Goal: Complete application form: Complete application form

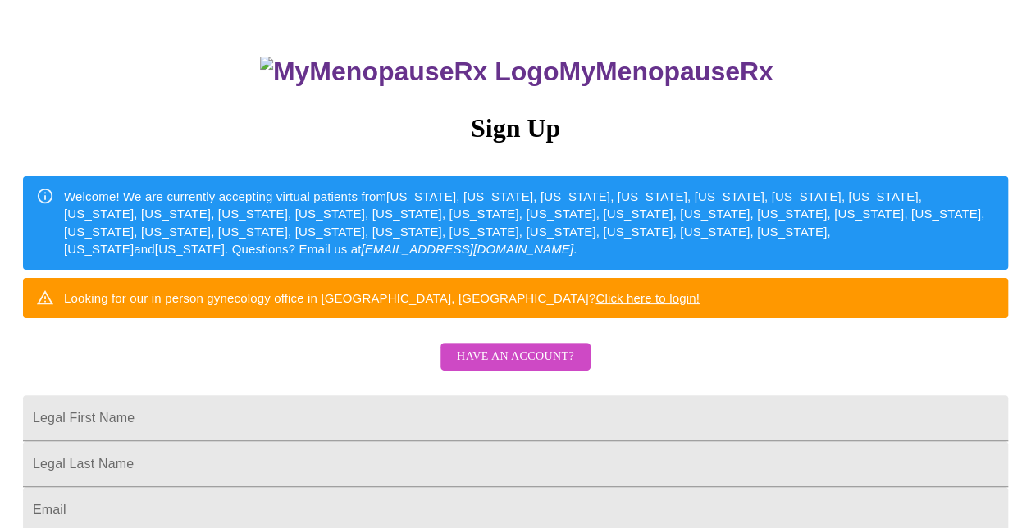
click at [510, 368] on span "Have an account?" at bounding box center [515, 357] width 117 height 21
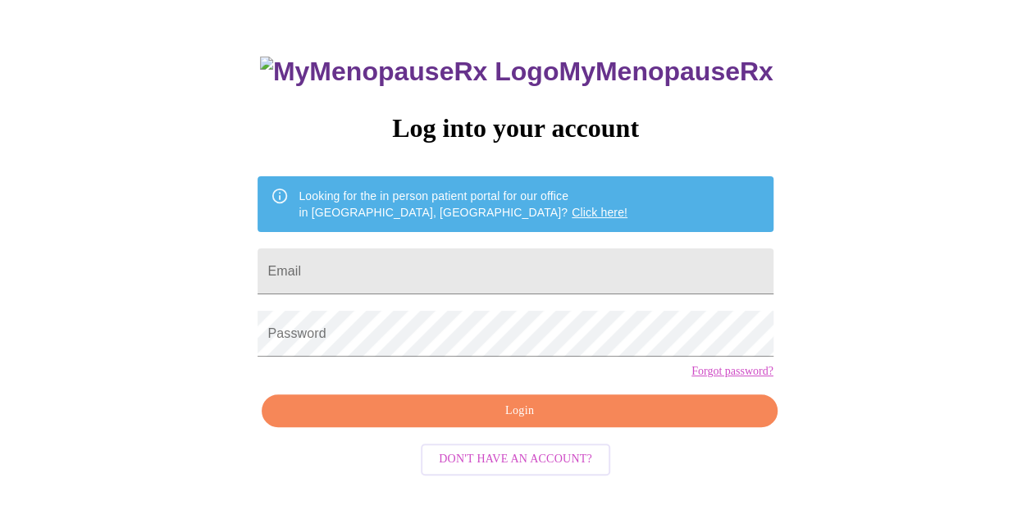
scroll to position [65, 0]
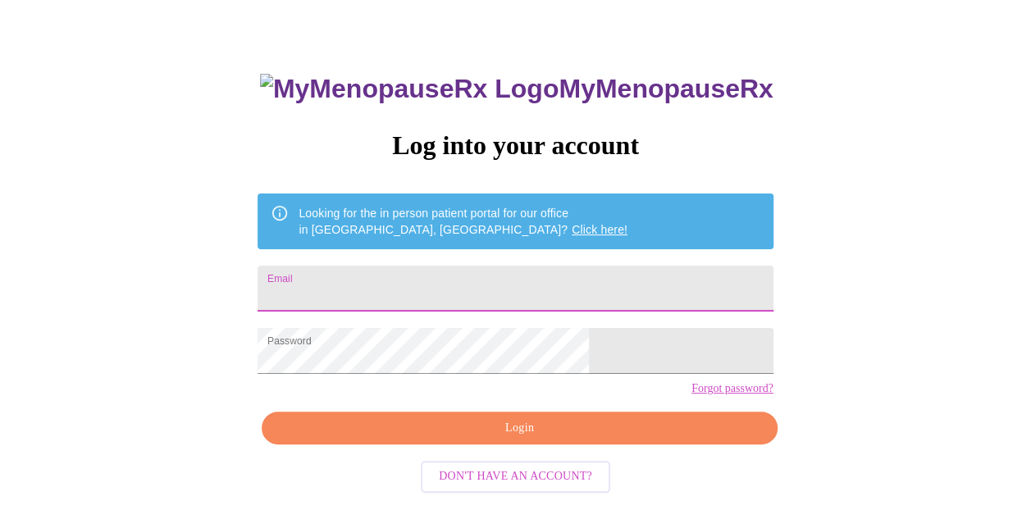
click at [454, 284] on input "Email" at bounding box center [515, 289] width 515 height 46
type input "[PERSON_NAME][EMAIL_ADDRESS][PERSON_NAME][DOMAIN_NAME]"
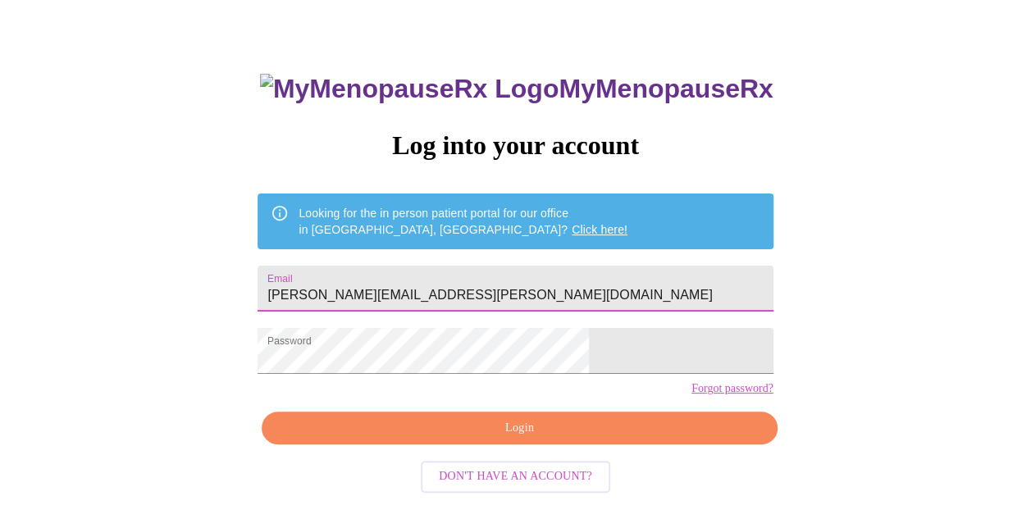
click at [506, 439] on span "Login" at bounding box center [519, 428] width 477 height 21
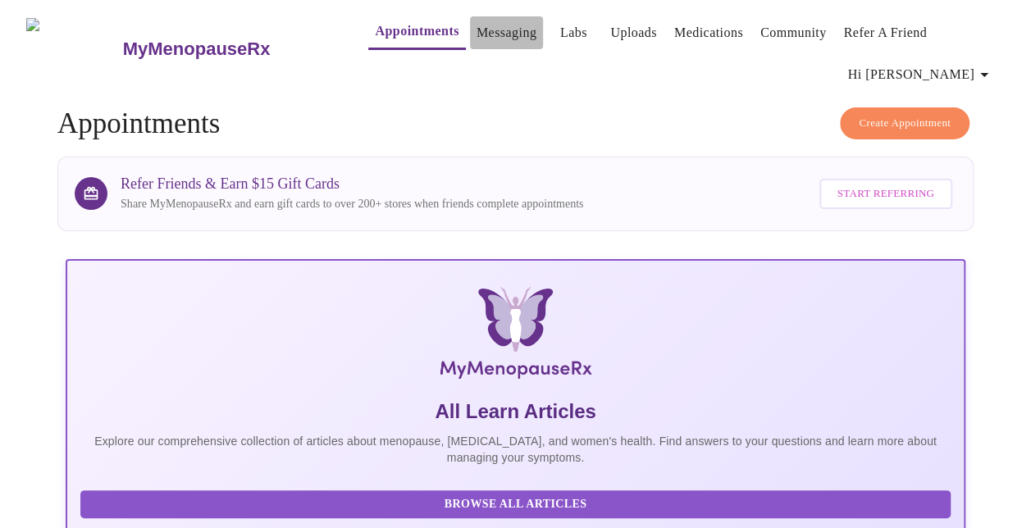
click at [477, 29] on link "Messaging" at bounding box center [507, 32] width 60 height 23
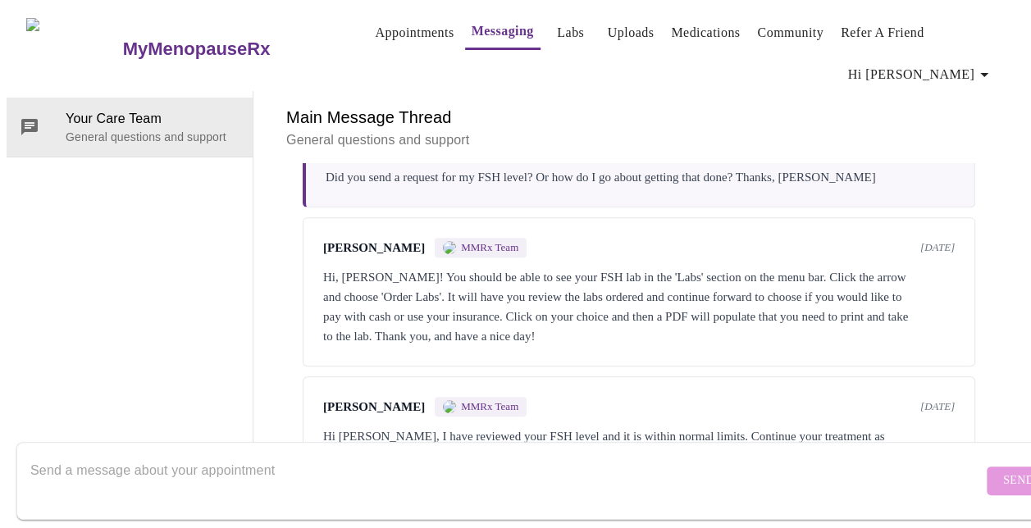
scroll to position [422, 0]
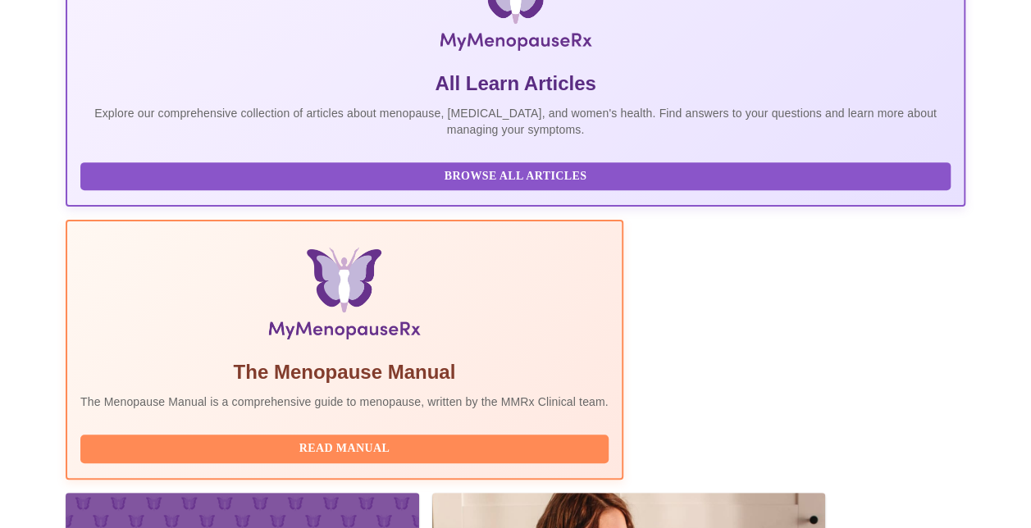
scroll to position [492, 0]
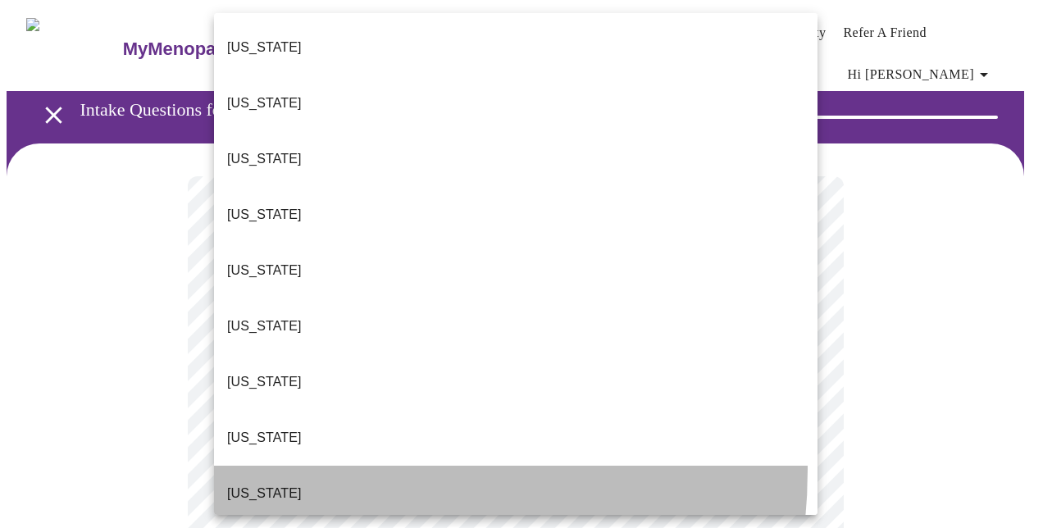
click at [271, 466] on li "[US_STATE]" at bounding box center [516, 494] width 604 height 56
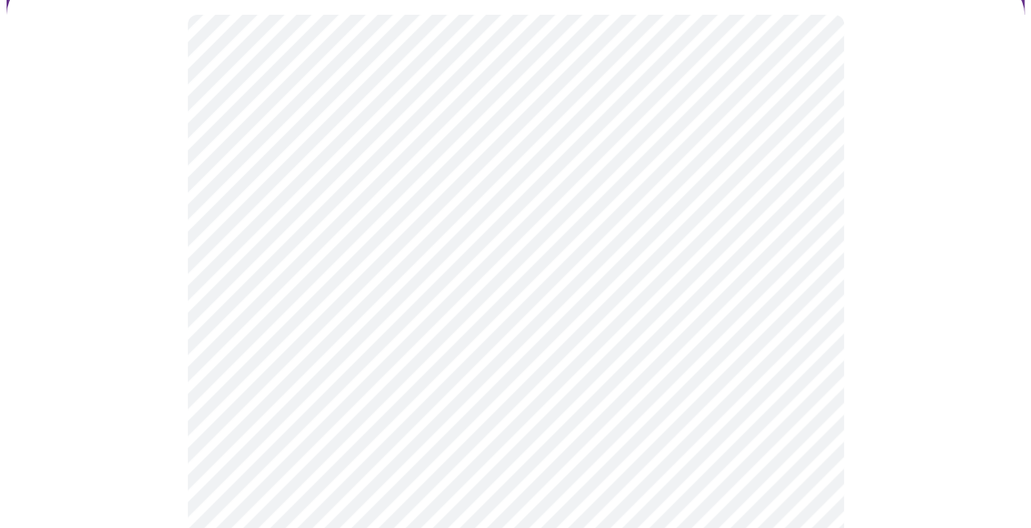
scroll to position [164, 0]
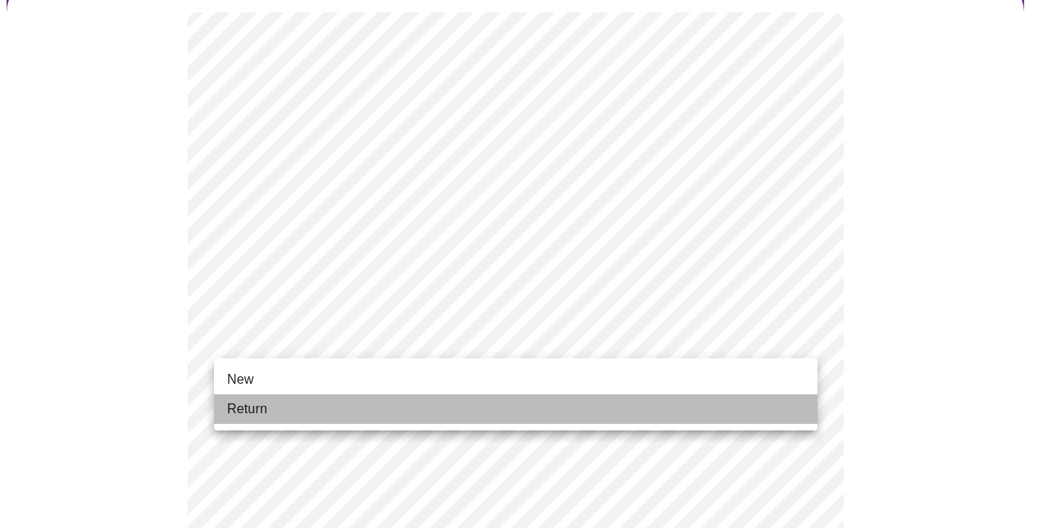
click at [235, 409] on span "Return" at bounding box center [247, 410] width 40 height 20
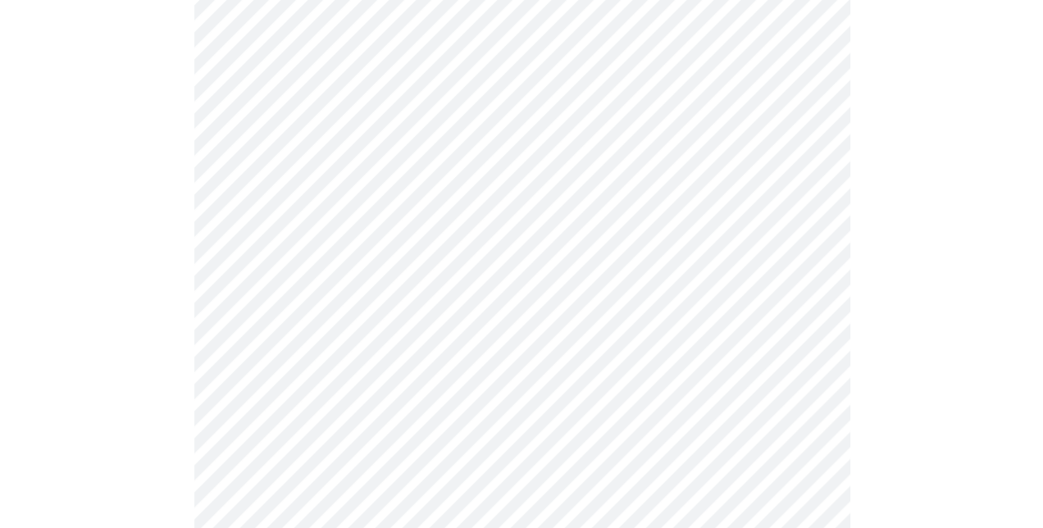
scroll to position [0, 0]
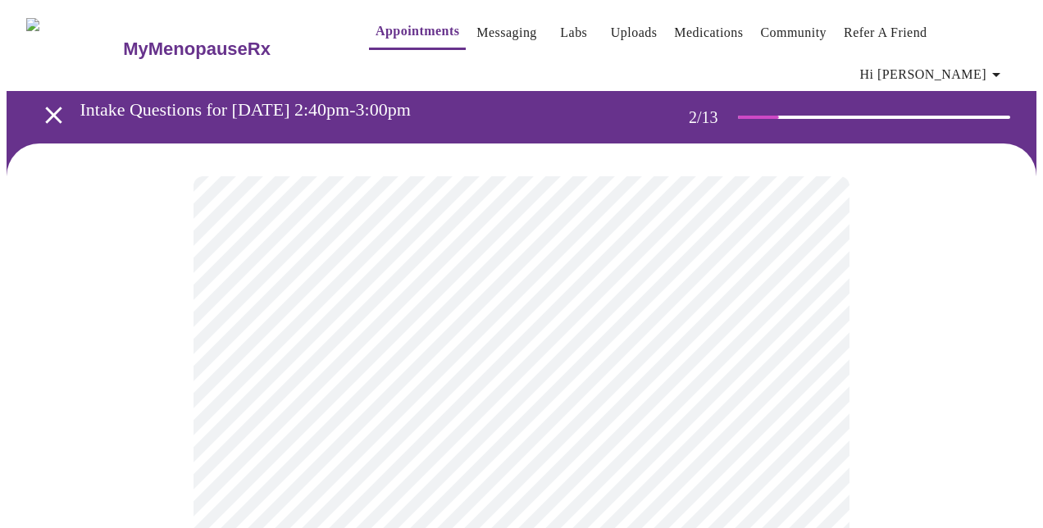
click at [715, 364] on body "MyMenopauseRx Appointments Messaging Labs Uploads Medications Community Refer a…" at bounding box center [522, 511] width 1030 height 1008
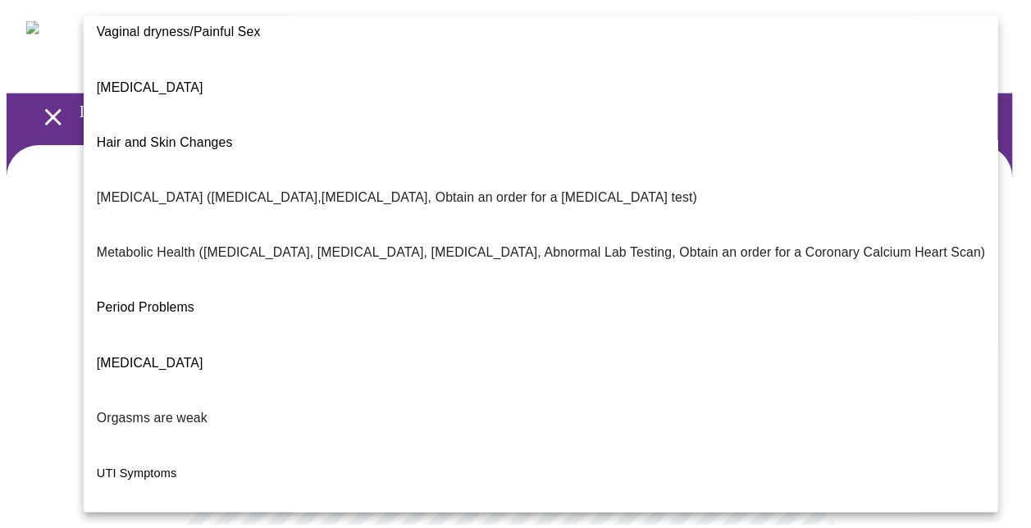
scroll to position [322, 0]
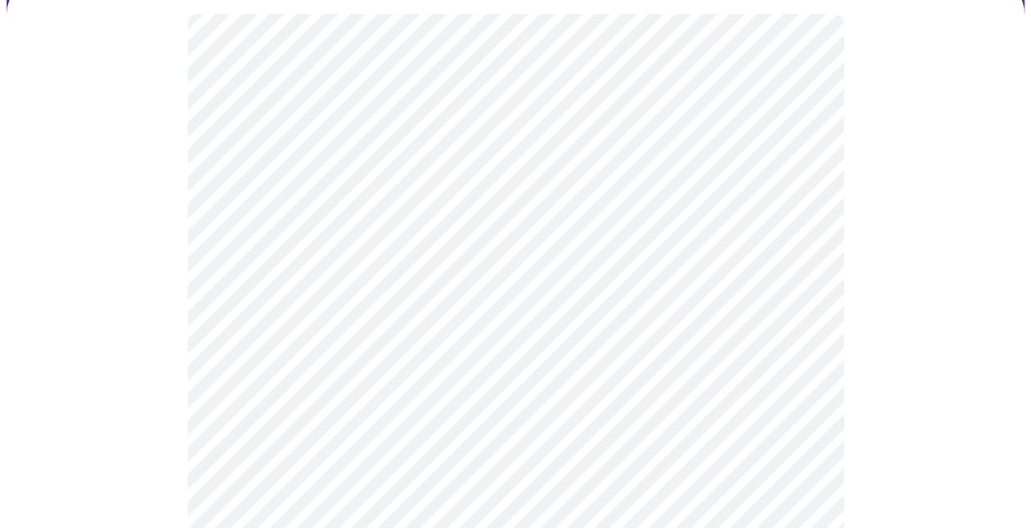
scroll to position [164, 0]
click at [795, 354] on body "MyMenopauseRx Appointments Messaging Labs Uploads Medications Community Refer a…" at bounding box center [522, 341] width 1030 height 998
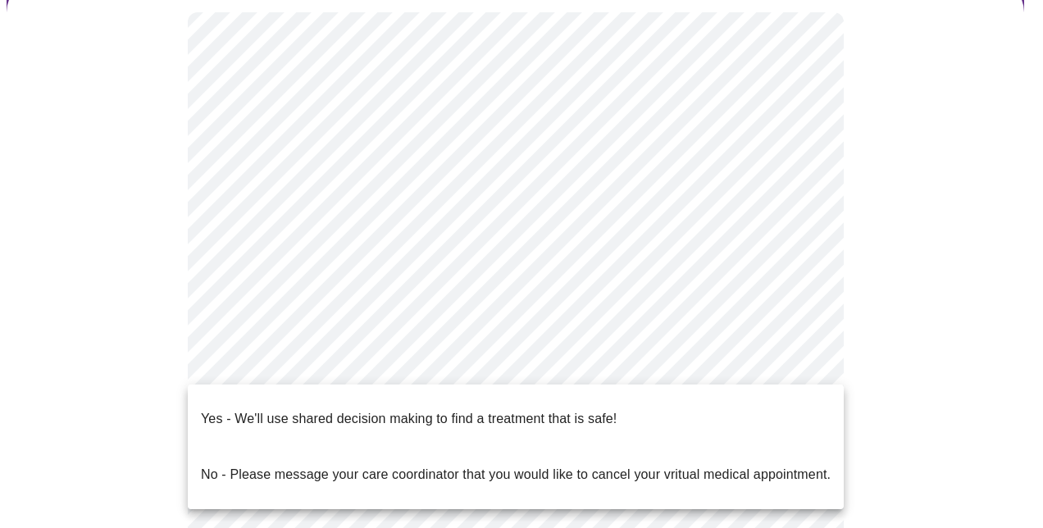
click at [573, 409] on p "Yes - We'll use shared decision making to find a treatment that is safe!" at bounding box center [409, 419] width 416 height 20
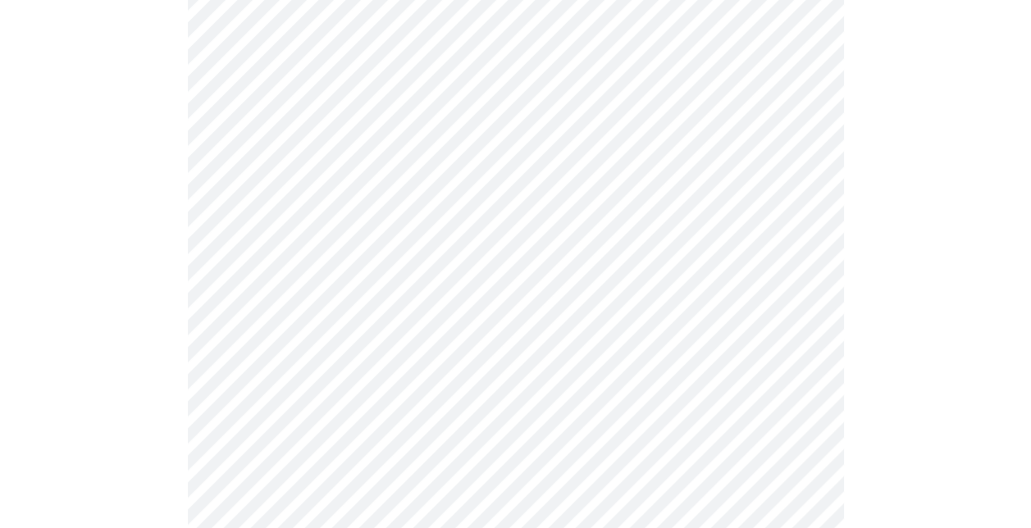
scroll to position [0, 0]
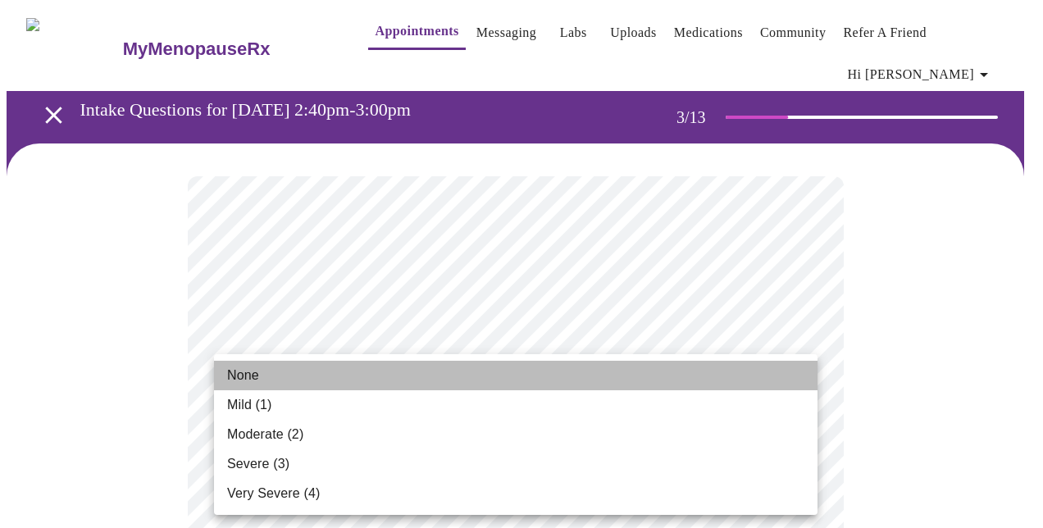
click at [244, 368] on span "None" at bounding box center [243, 376] width 32 height 20
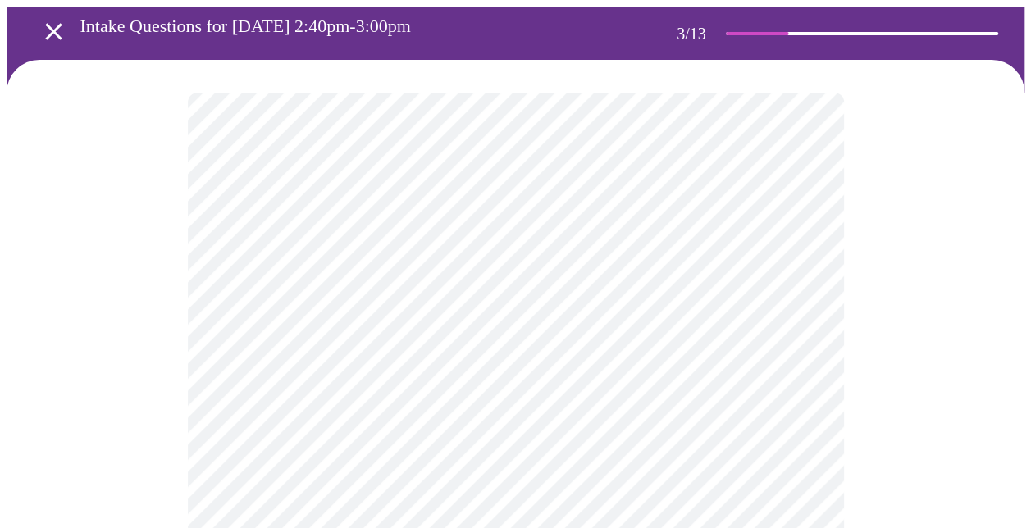
scroll to position [164, 0]
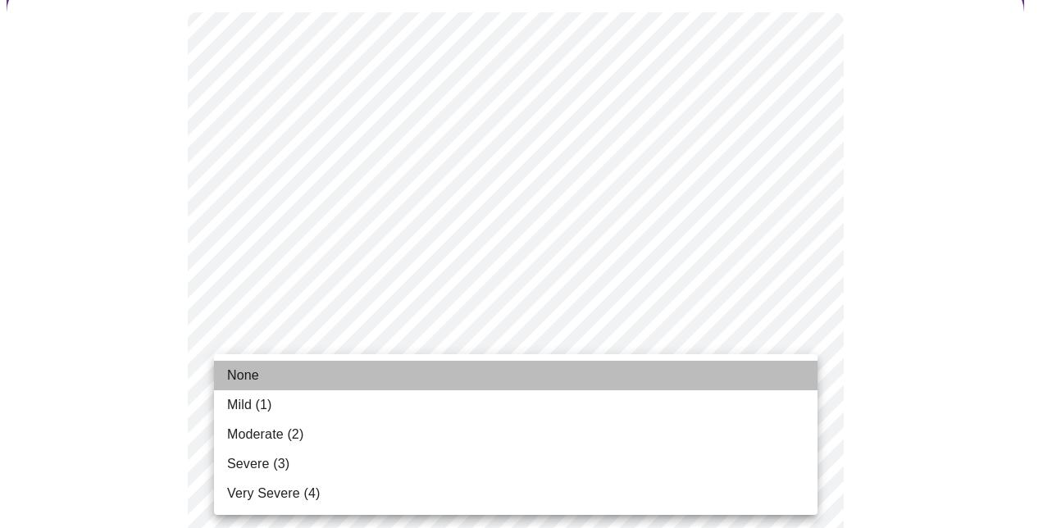
click at [263, 371] on li "None" at bounding box center [516, 376] width 604 height 30
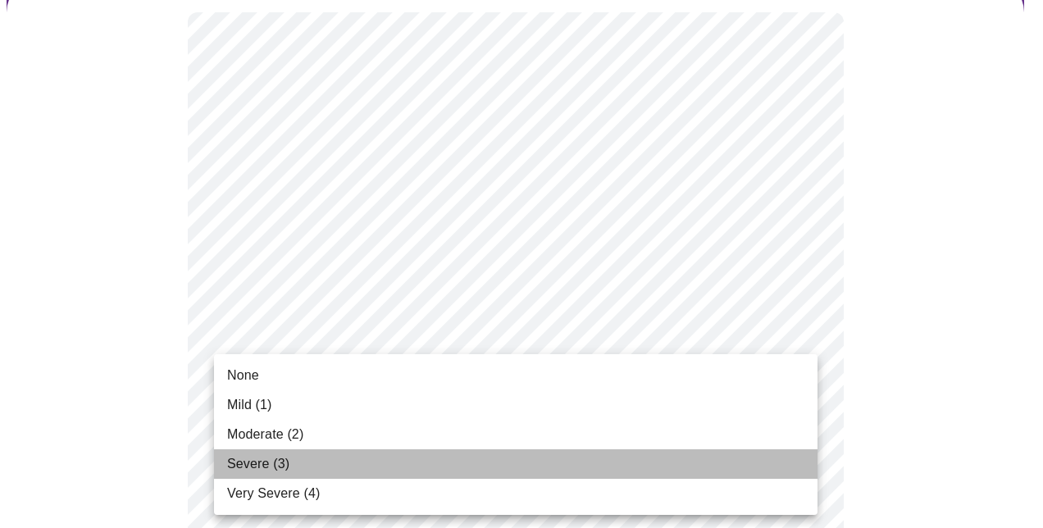
click at [269, 456] on span "Severe (3)" at bounding box center [258, 464] width 62 height 20
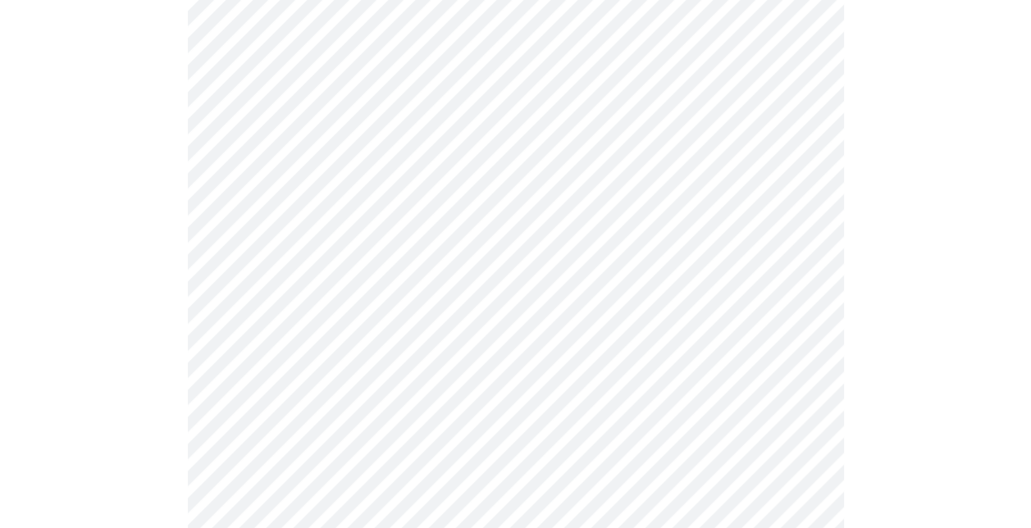
scroll to position [492, 0]
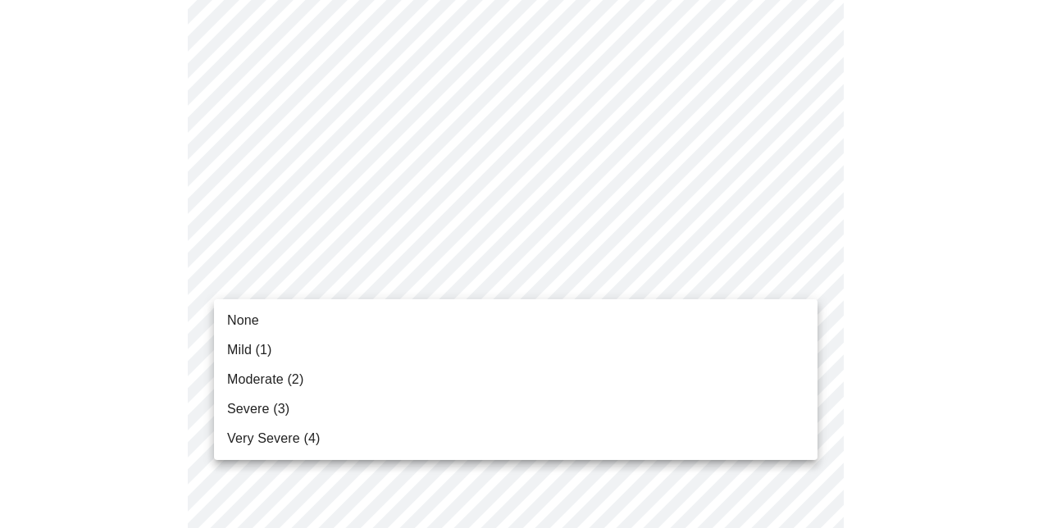
click at [235, 310] on li "None" at bounding box center [516, 321] width 604 height 30
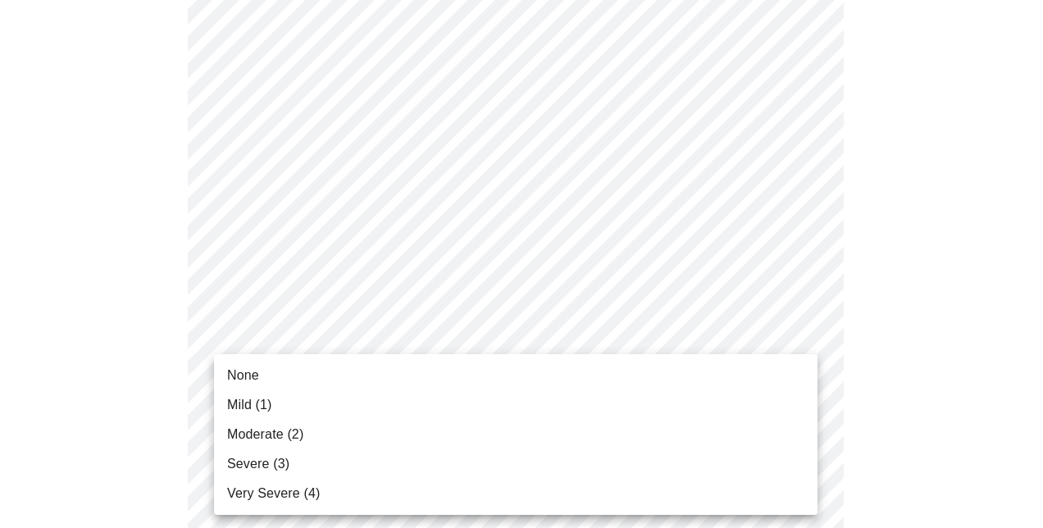
click at [276, 363] on li "None" at bounding box center [516, 376] width 604 height 30
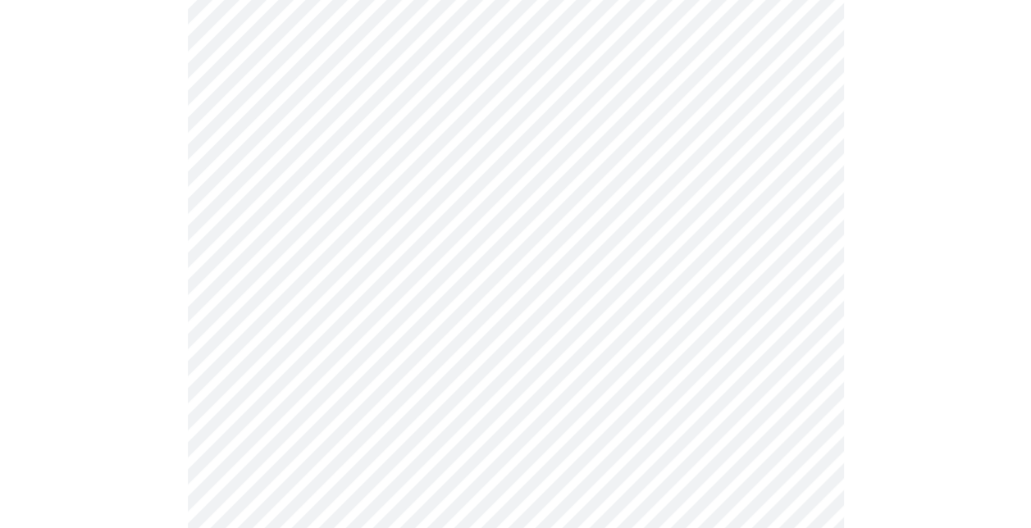
scroll to position [656, 0]
click at [412, 333] on body "MyMenopauseRx Appointments Messaging Labs Uploads Medications Community Refer a…" at bounding box center [516, 395] width 1018 height 2090
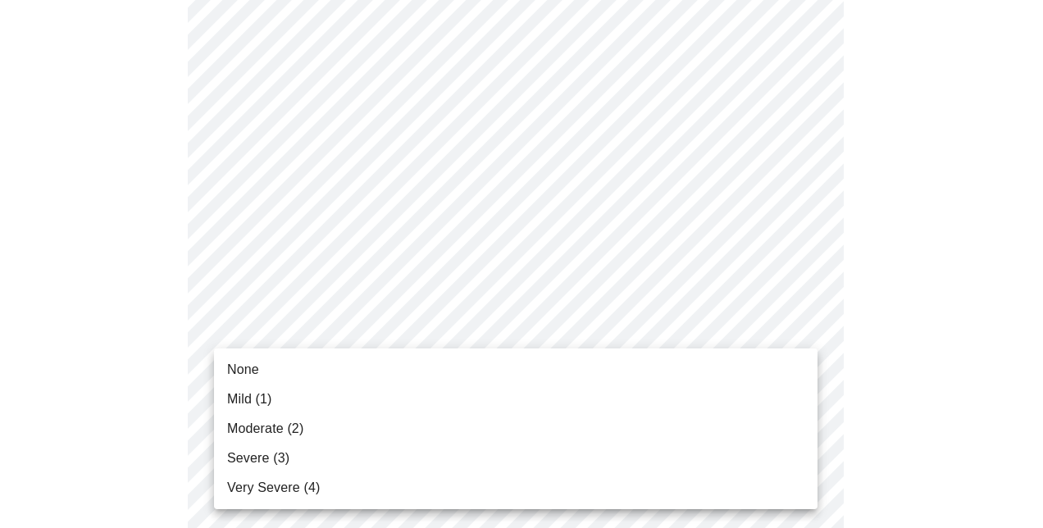
click at [261, 366] on li "None" at bounding box center [516, 370] width 604 height 30
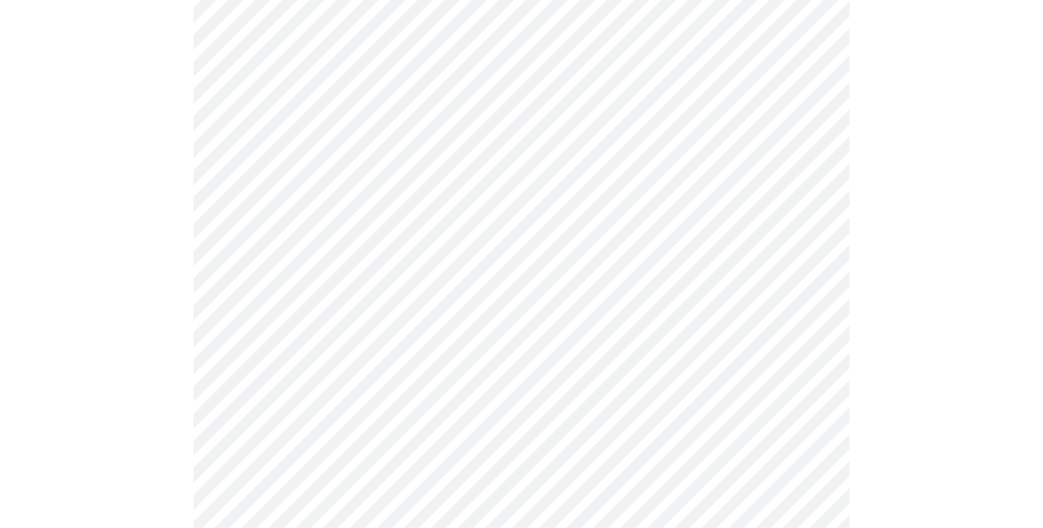
click at [334, 444] on body "MyMenopauseRx Appointments Messaging Labs Uploads Medications Community Refer a…" at bounding box center [522, 383] width 1030 height 2067
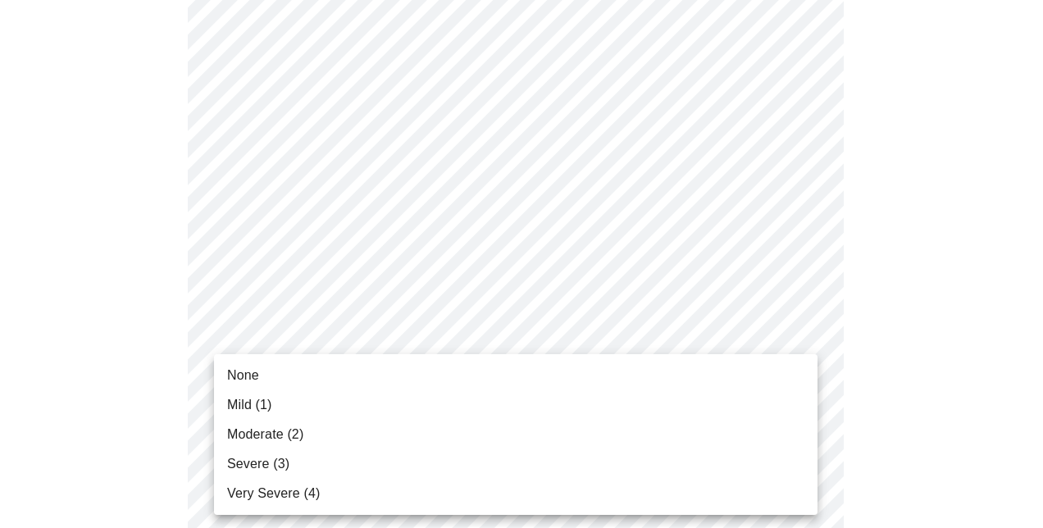
click at [275, 374] on li "None" at bounding box center [516, 376] width 604 height 30
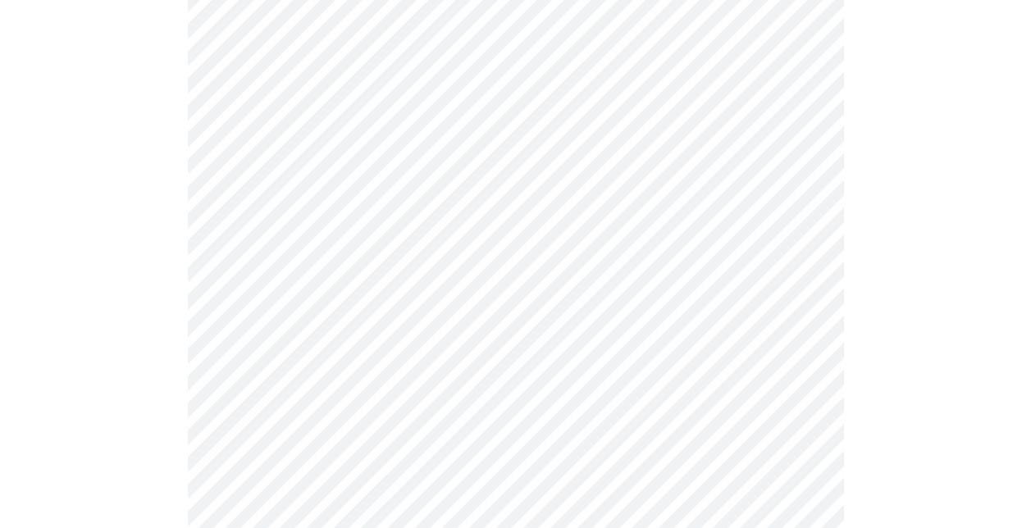
scroll to position [902, 0]
click at [395, 342] on body "MyMenopauseRx Appointments Messaging Labs Uploads Medications Community Refer a…" at bounding box center [522, 126] width 1030 height 2044
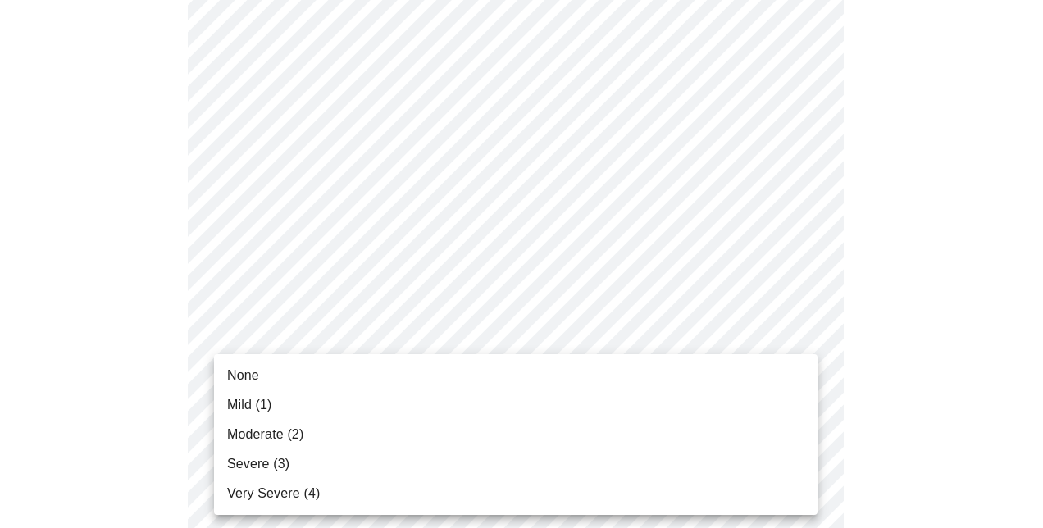
click at [252, 369] on span "None" at bounding box center [243, 376] width 32 height 20
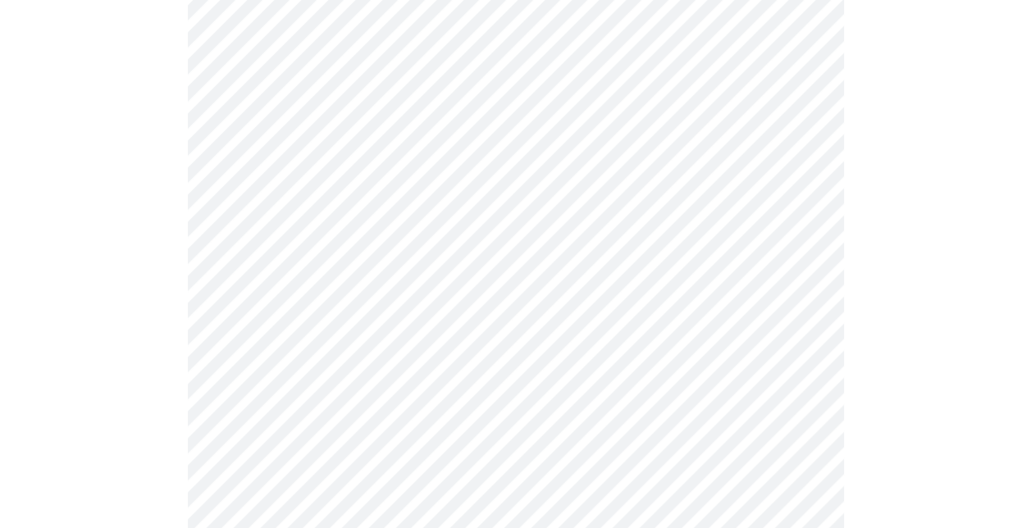
scroll to position [1066, 0]
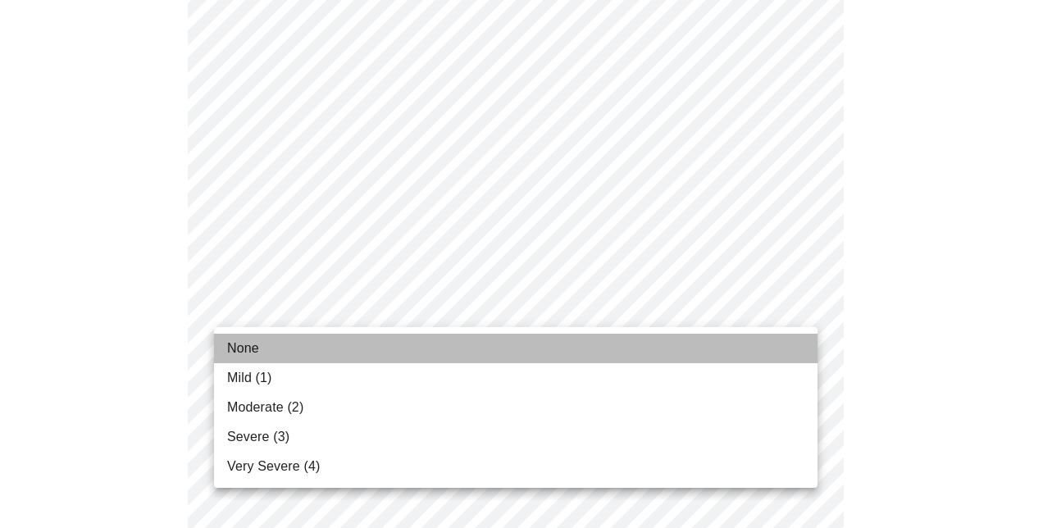
click at [251, 353] on span "None" at bounding box center [243, 349] width 32 height 20
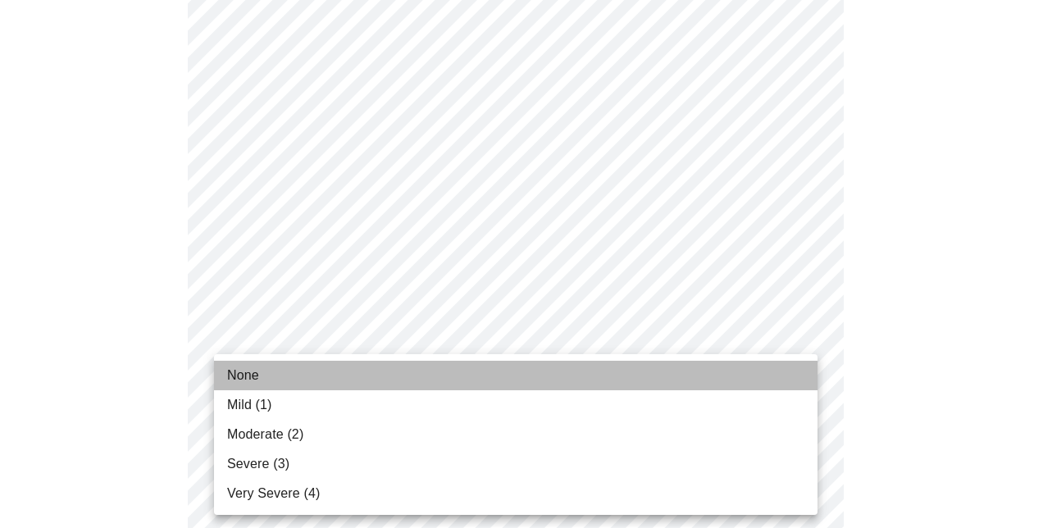
click at [249, 365] on li "None" at bounding box center [516, 376] width 604 height 30
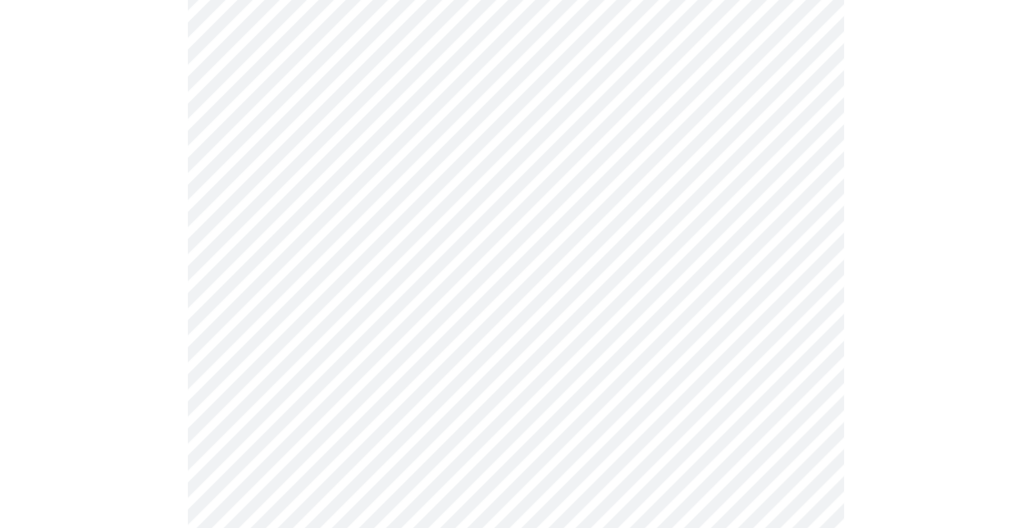
scroll to position [1313, 0]
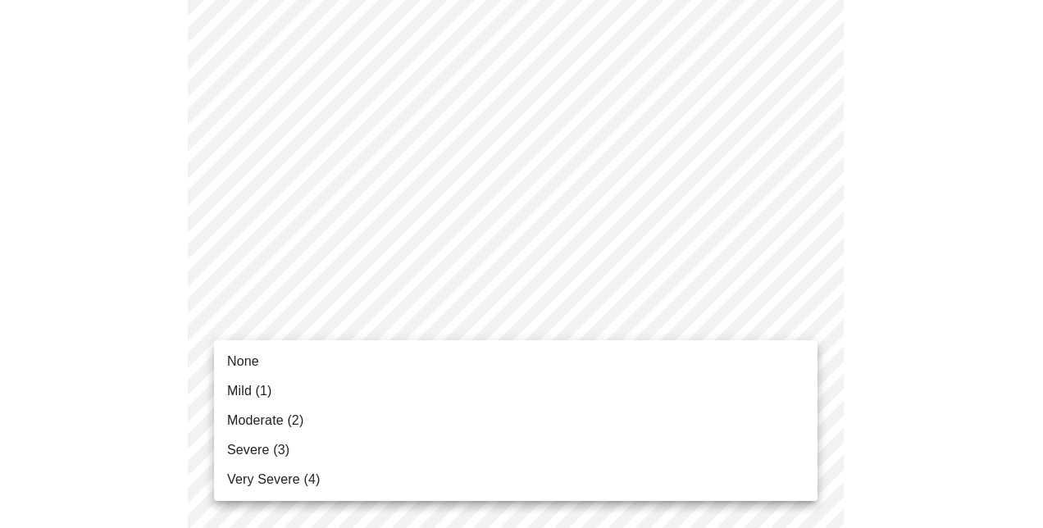
click at [248, 359] on span "None" at bounding box center [243, 362] width 32 height 20
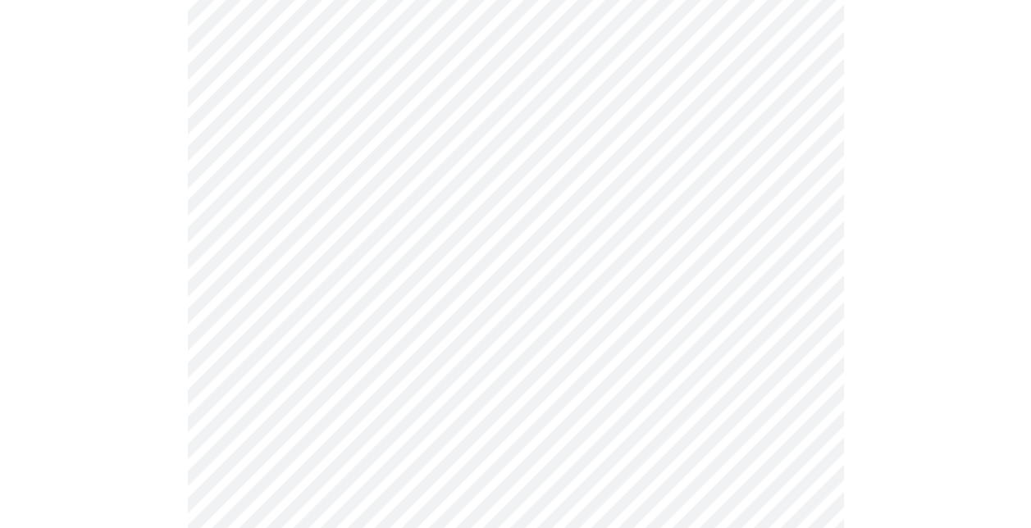
scroll to position [0, 0]
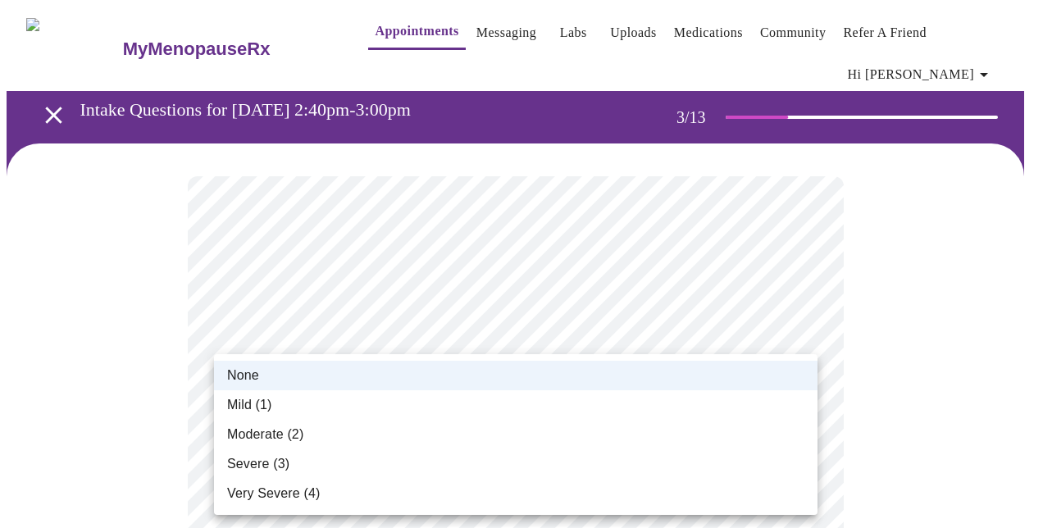
click at [681, 254] on div at bounding box center [521, 264] width 1043 height 528
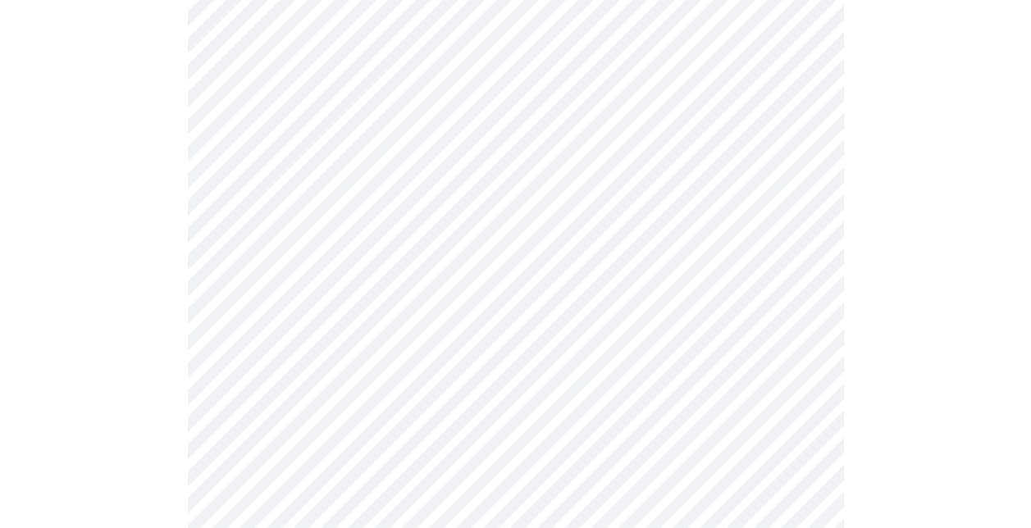
scroll to position [574, 0]
click at [461, 390] on body "MyMenopauseRx Appointments Messaging Labs Uploads Medications Community Refer a…" at bounding box center [522, 219] width 1030 height 1574
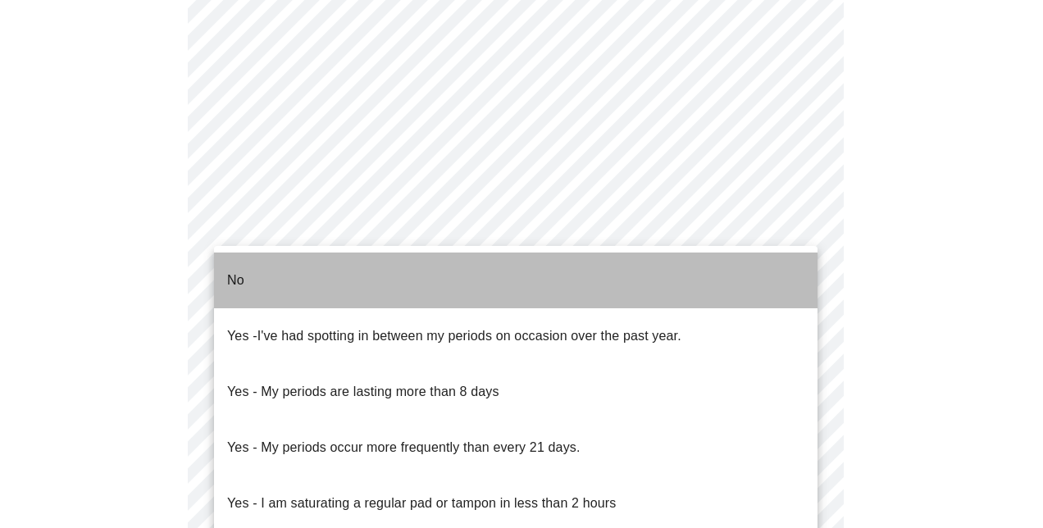
click at [258, 266] on li "No" at bounding box center [516, 281] width 604 height 56
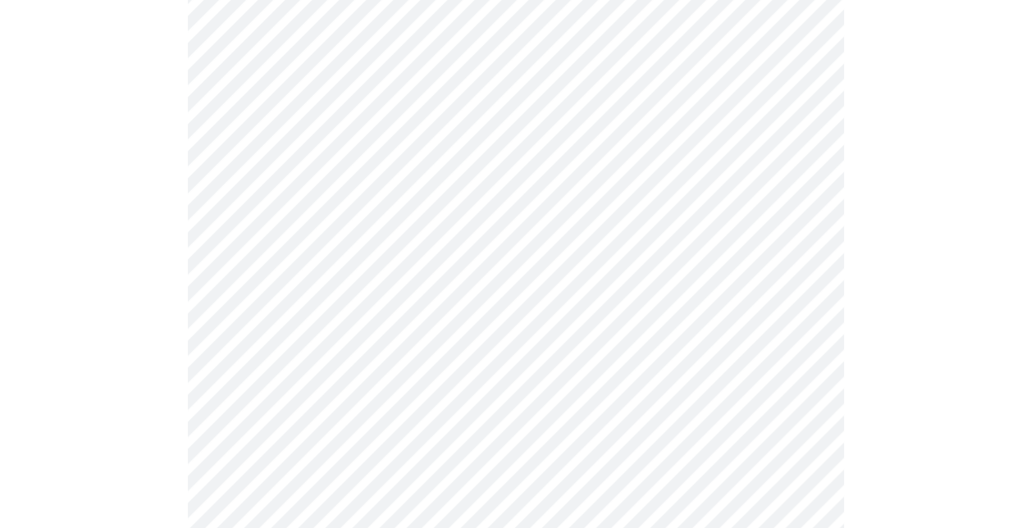
scroll to position [738, 0]
click at [477, 336] on body "MyMenopauseRx Appointments Messaging Labs Uploads Medications Community Refer a…" at bounding box center [522, 50] width 1030 height 1564
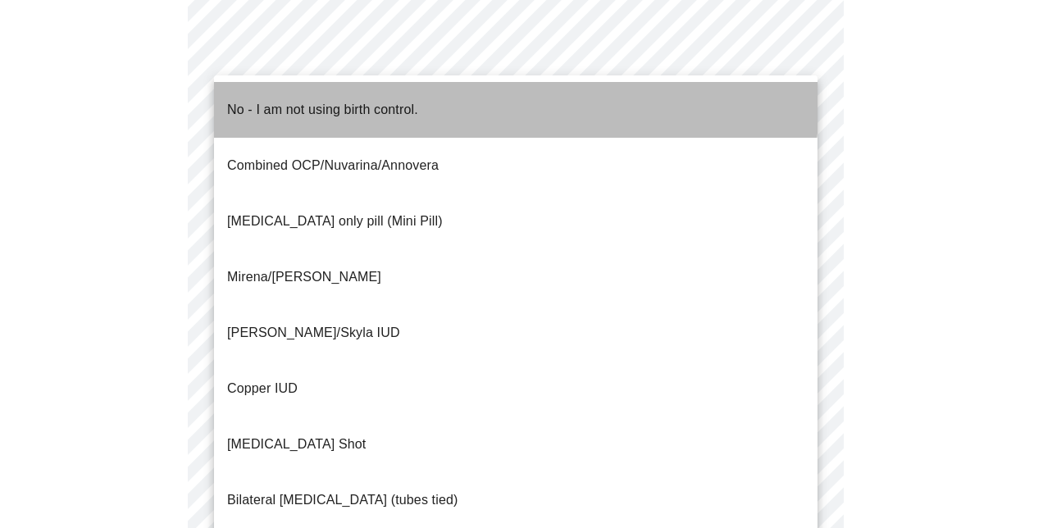
click at [259, 100] on p "No - I am not using birth control." at bounding box center [322, 110] width 191 height 20
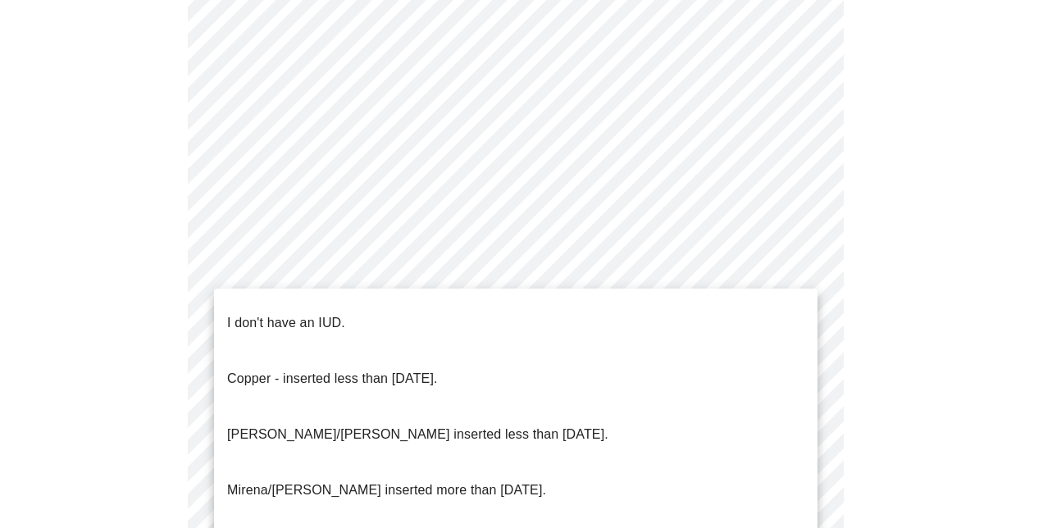
click at [430, 449] on body "MyMenopauseRx Appointments Messaging Labs Uploads Medications Community Refer a…" at bounding box center [522, 45] width 1030 height 1555
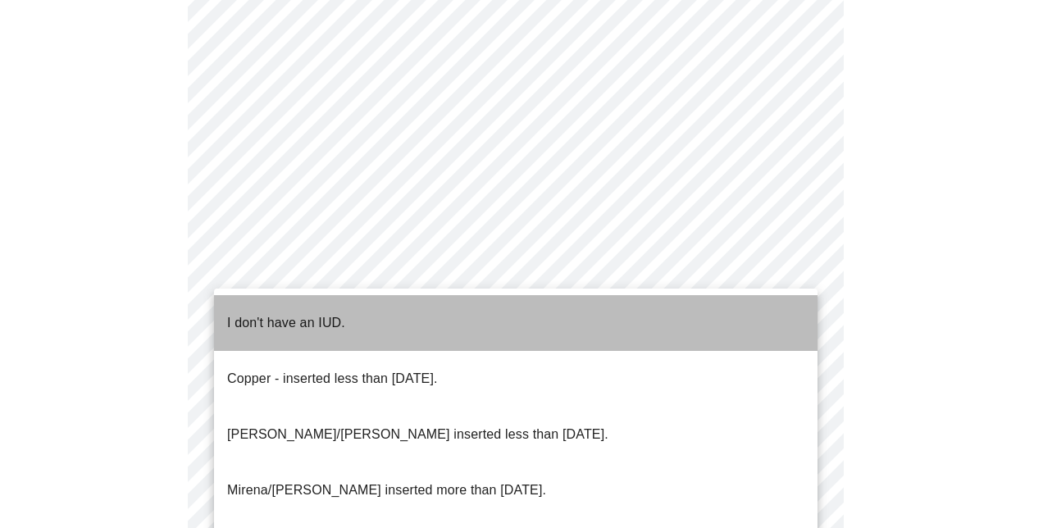
click at [264, 313] on p "I don't have an IUD." at bounding box center [286, 323] width 118 height 20
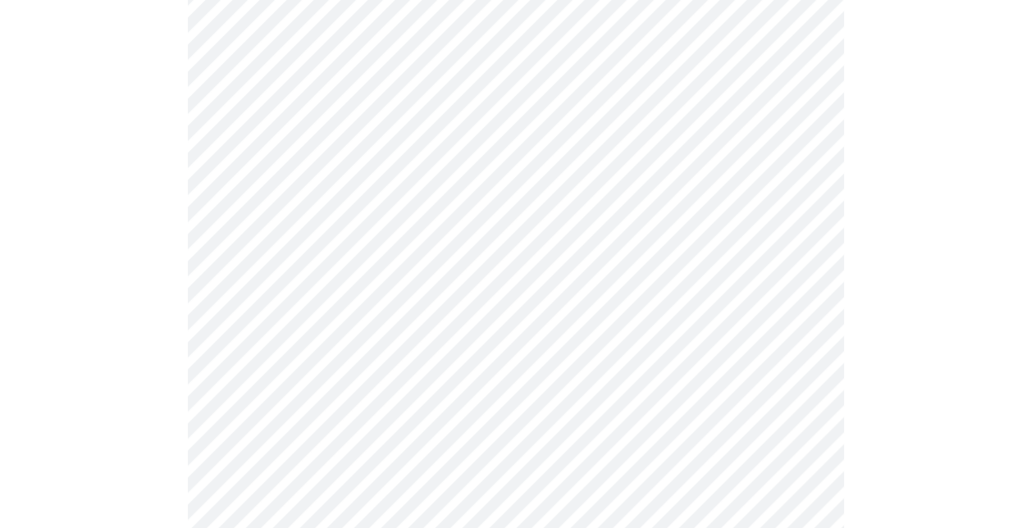
scroll to position [984, 0]
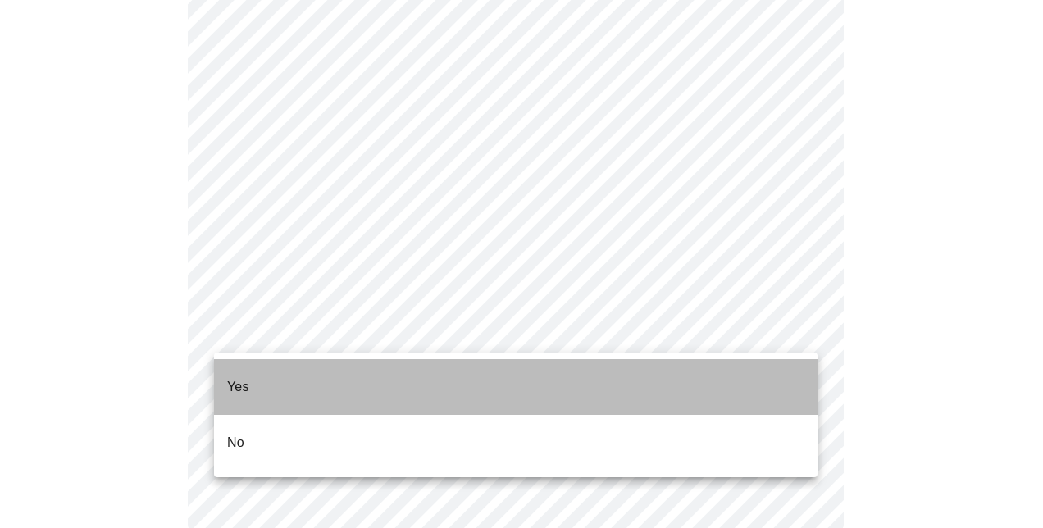
click at [226, 381] on li "Yes" at bounding box center [516, 387] width 604 height 56
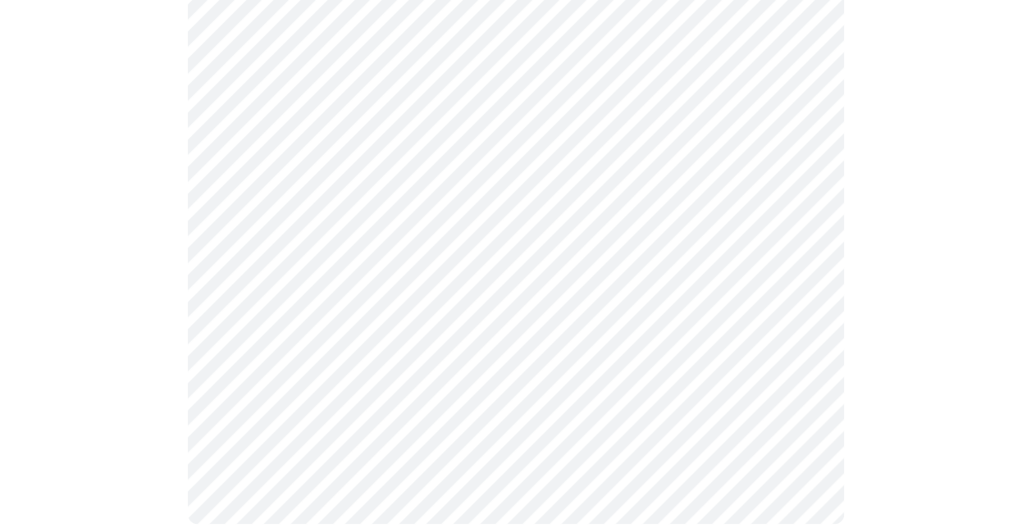
scroll to position [0, 0]
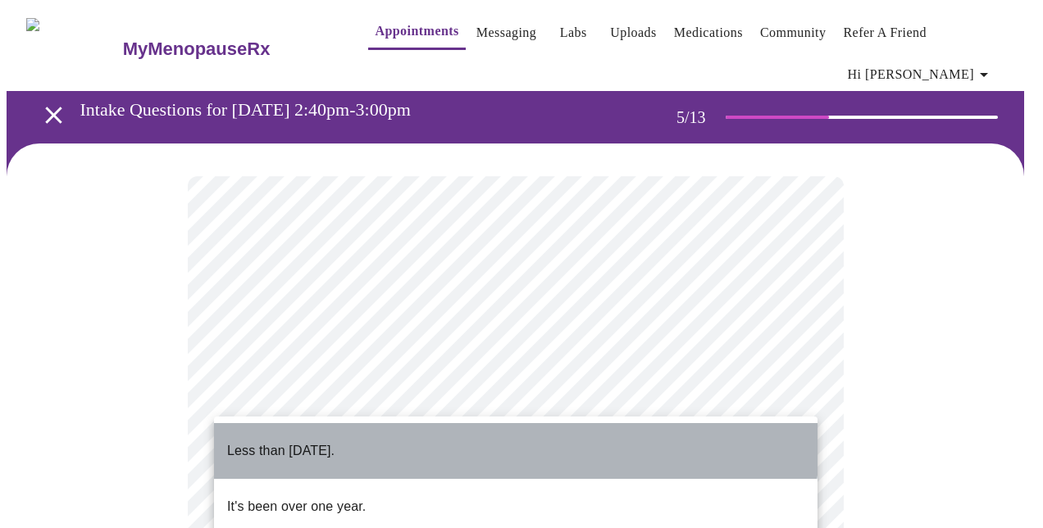
click at [482, 428] on li "Less than [DATE]." at bounding box center [516, 451] width 604 height 56
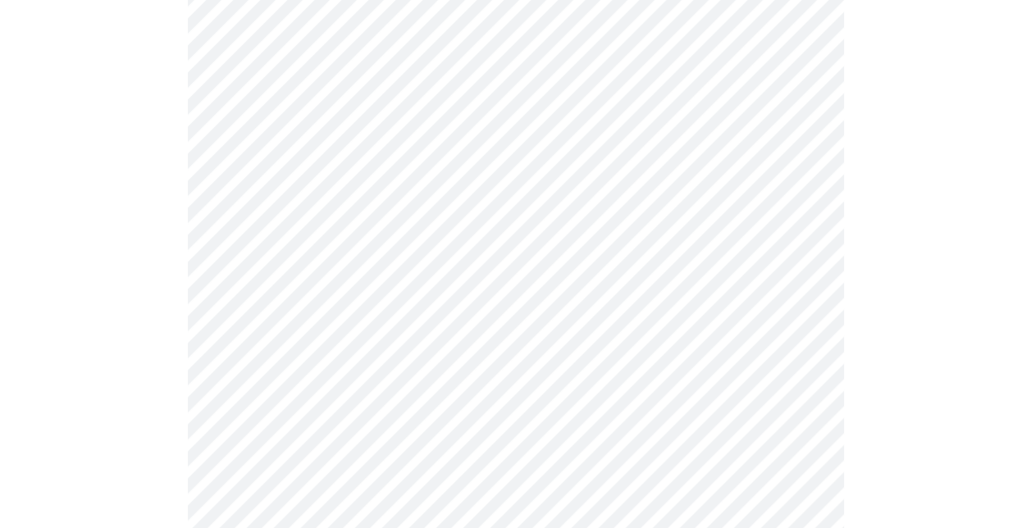
scroll to position [4430, 0]
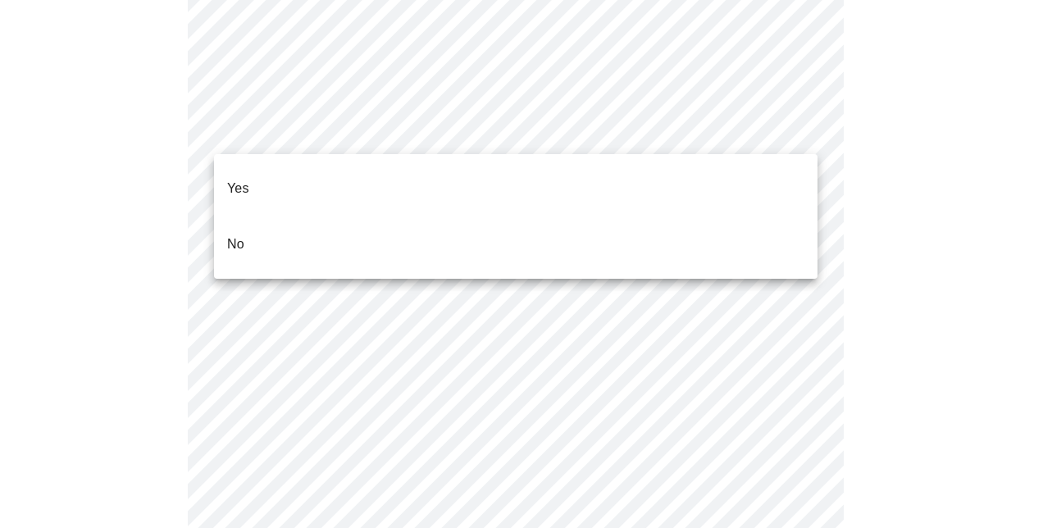
click at [255, 218] on li "No" at bounding box center [516, 245] width 604 height 56
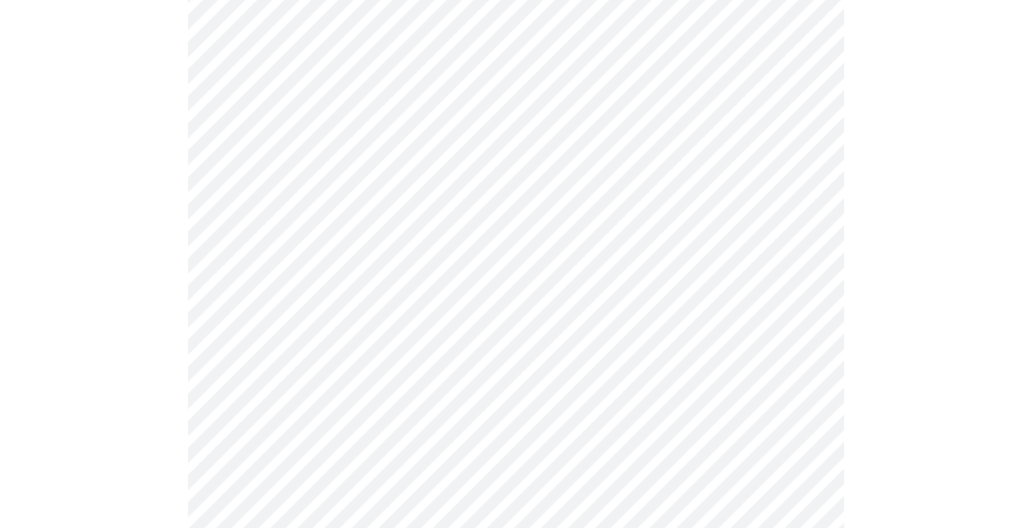
scroll to position [566, 0]
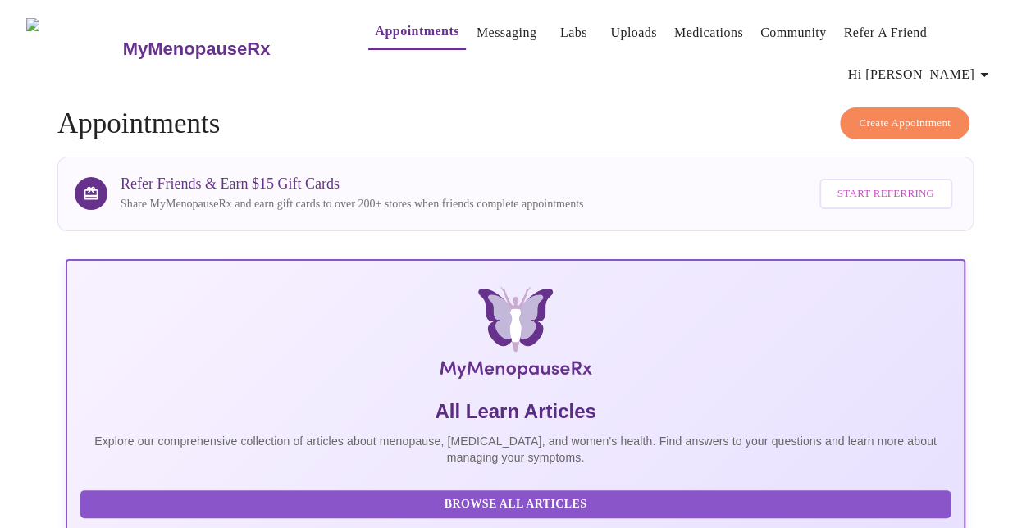
click at [952, 63] on span "Hi [PERSON_NAME]" at bounding box center [921, 74] width 146 height 23
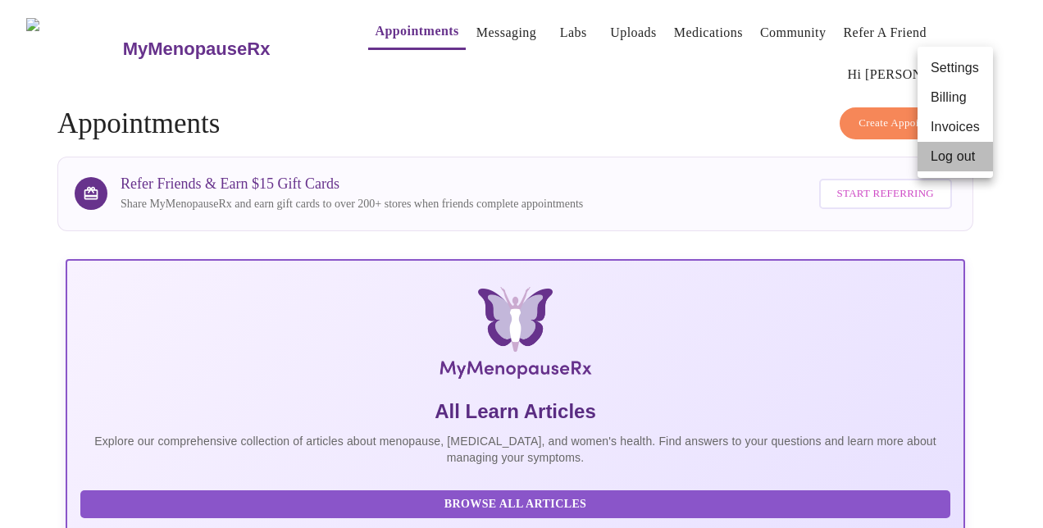
click at [931, 167] on li "Log out" at bounding box center [955, 157] width 75 height 30
